Goal: Participate in discussion: Engage in conversation with other users on a specific topic

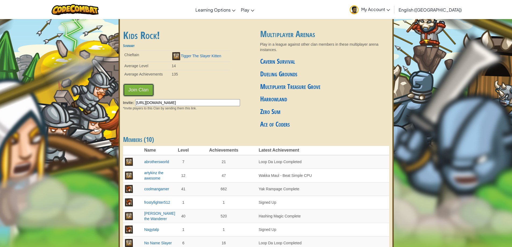
click at [143, 91] on button "Join Clan" at bounding box center [138, 90] width 31 height 13
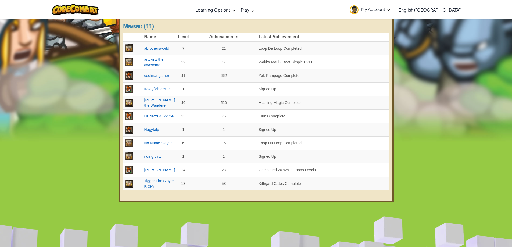
scroll to position [108, 0]
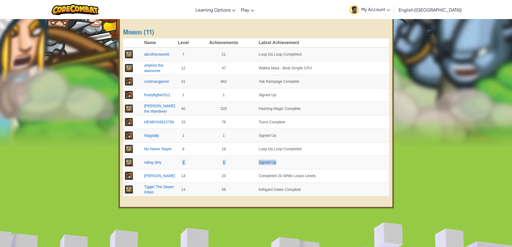
drag, startPoint x: 182, startPoint y: 161, endPoint x: 351, endPoint y: 168, distance: 169.5
click at [351, 168] on tr "riding dirty 1 1 Signed Up" at bounding box center [256, 162] width 266 height 13
click at [248, 141] on td "1" at bounding box center [223, 135] width 67 height 13
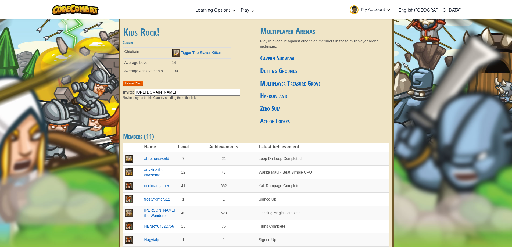
scroll to position [0, 0]
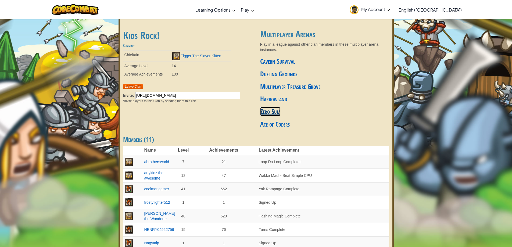
click at [269, 114] on link "Zero Sum" at bounding box center [270, 111] width 20 height 9
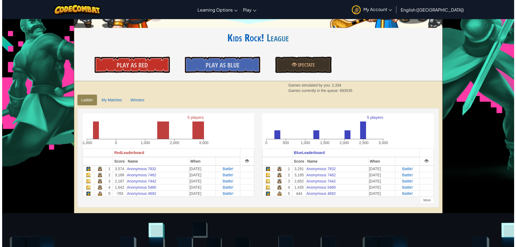
scroll to position [54, 0]
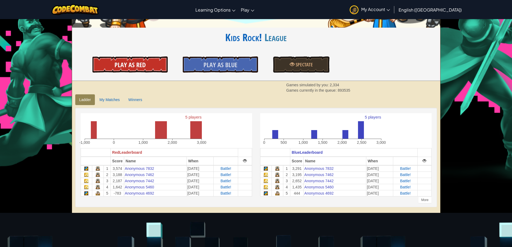
click at [146, 69] on link "Play As Red" at bounding box center [129, 64] width 75 height 16
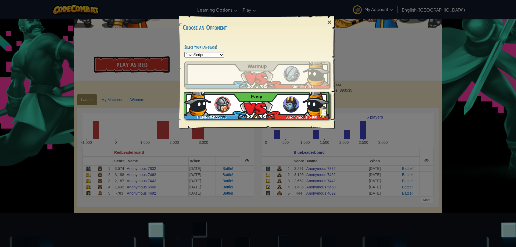
click at [293, 101] on img at bounding box center [291, 105] width 16 height 16
